Goal: Task Accomplishment & Management: Use online tool/utility

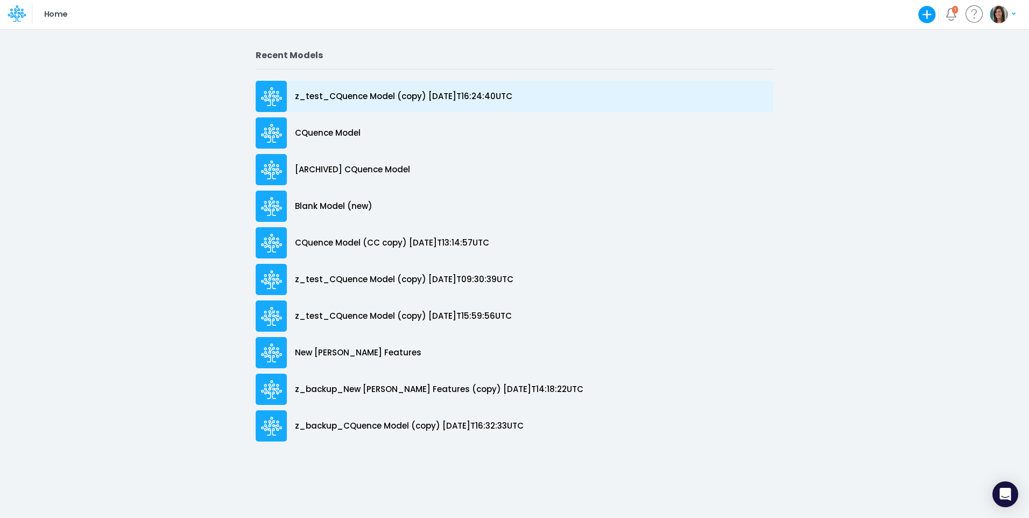
click at [358, 89] on div "z_test_CQuence Model (copy) [DATE]T16:24:40UTC" at bounding box center [515, 96] width 518 height 31
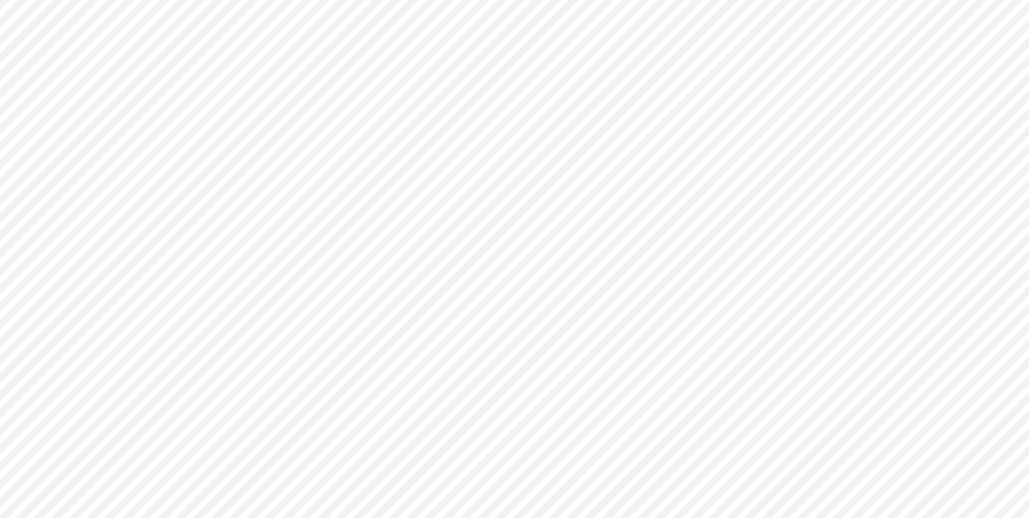
type input "Consolidated All by Month"
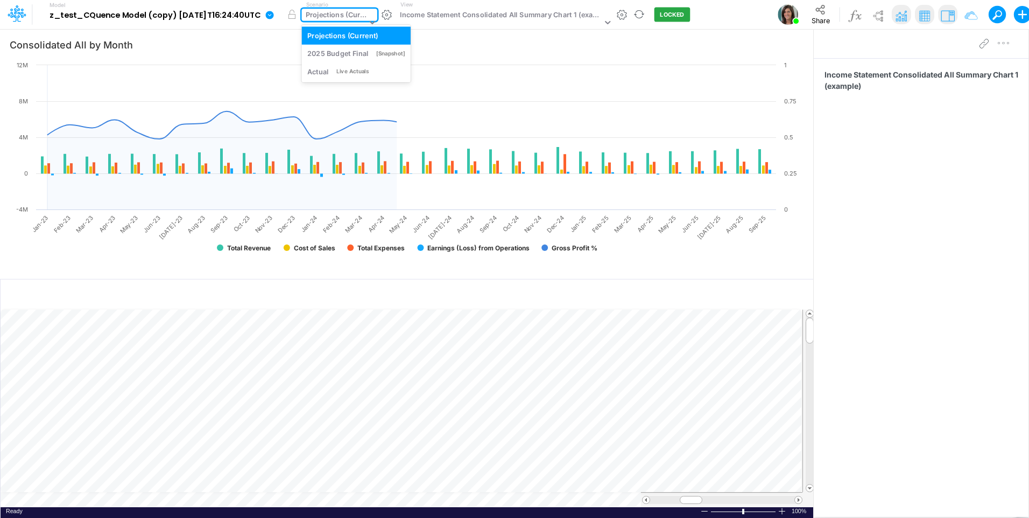
click at [322, 20] on div "Projections (Current)" at bounding box center [336, 16] width 61 height 12
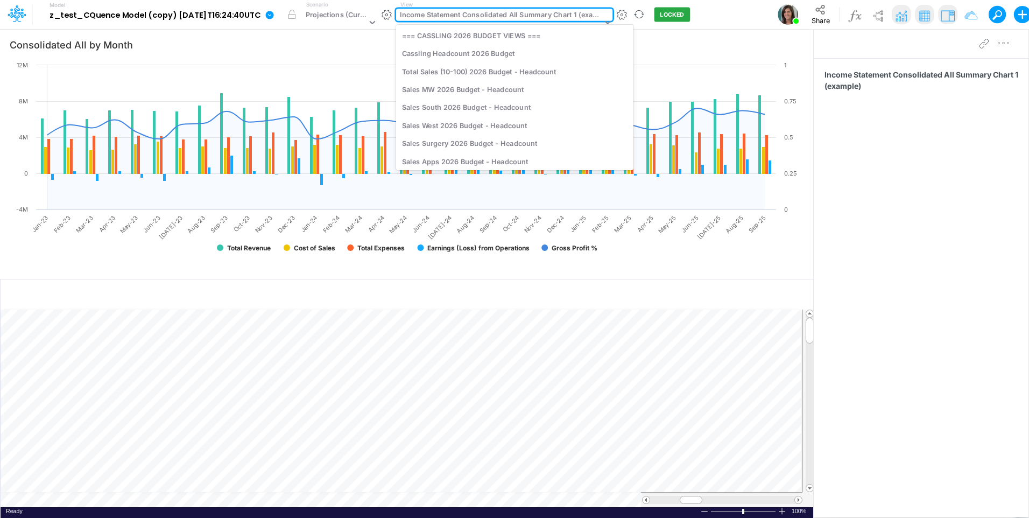
click at [529, 16] on div "Income Statement Consolidated All Summary Chart 1 (example)" at bounding box center [501, 16] width 202 height 12
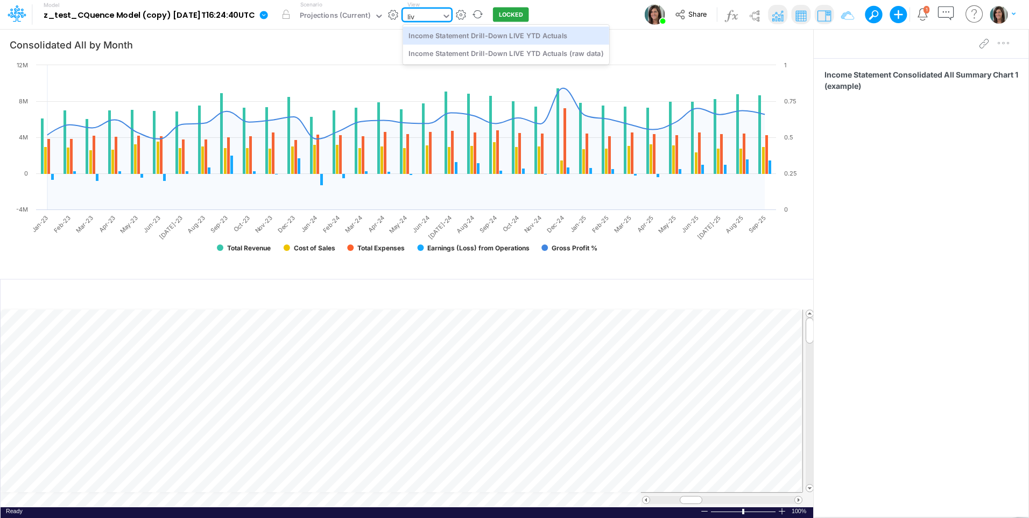
type input "live"
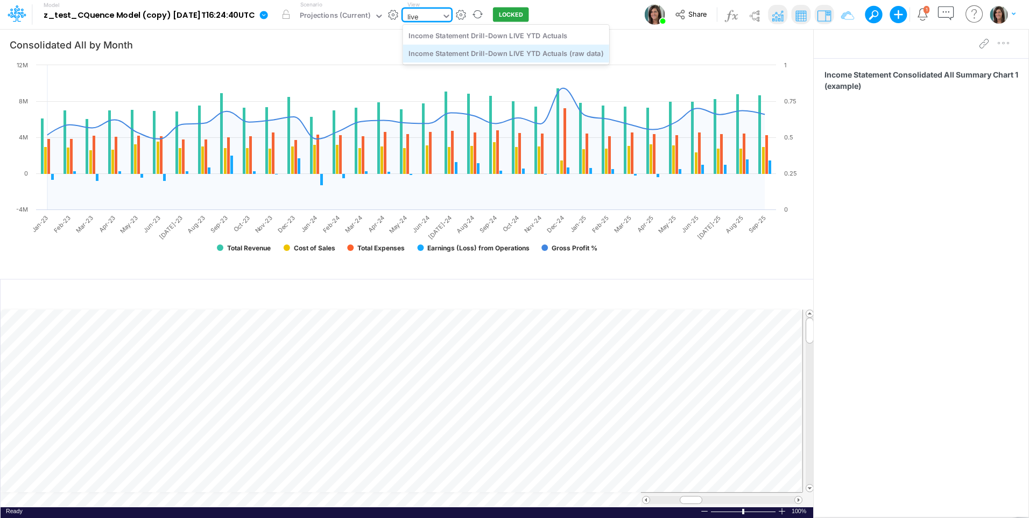
click at [520, 48] on div "Income Statement Drill-Down LIVE YTD Actuals (raw data)" at bounding box center [506, 54] width 206 height 18
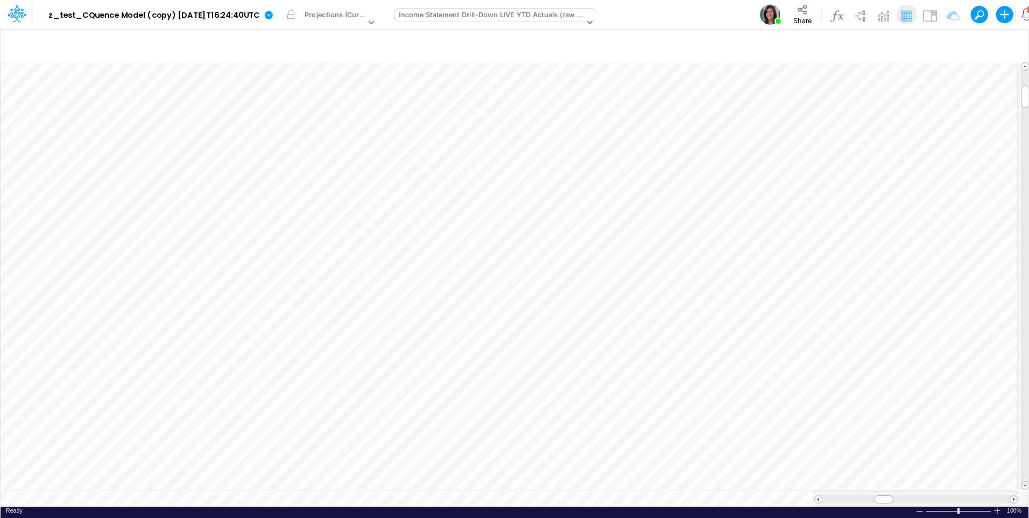
click at [681, 15] on div "Model z_test_CQuence Model (copy) [DATE]T16:24:40UTC Edit model settings Duplic…" at bounding box center [564, 14] width 1015 height 29
